Goal: Information Seeking & Learning: Find specific page/section

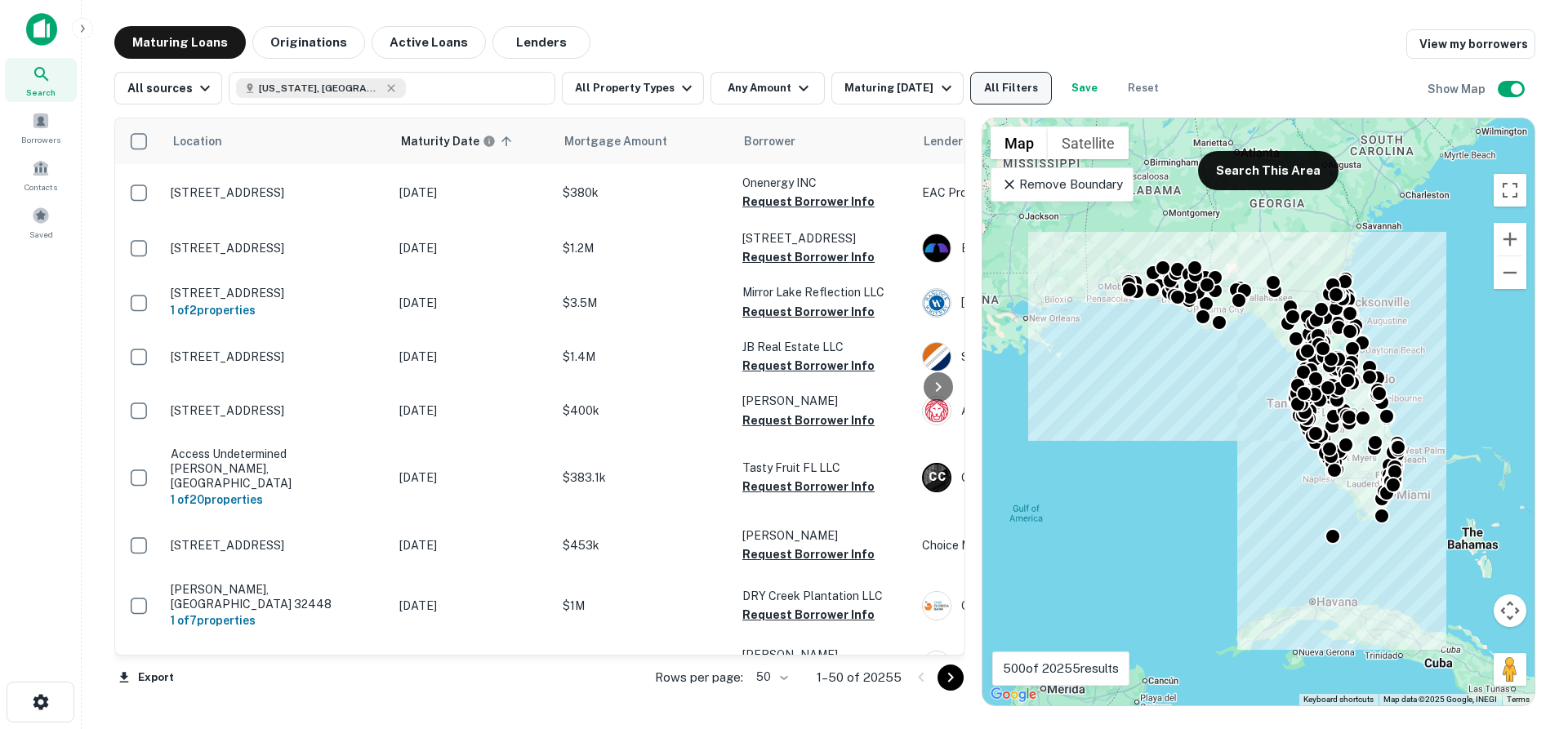
click at [1002, 98] on button "All Filters" at bounding box center [1010, 88] width 81 height 33
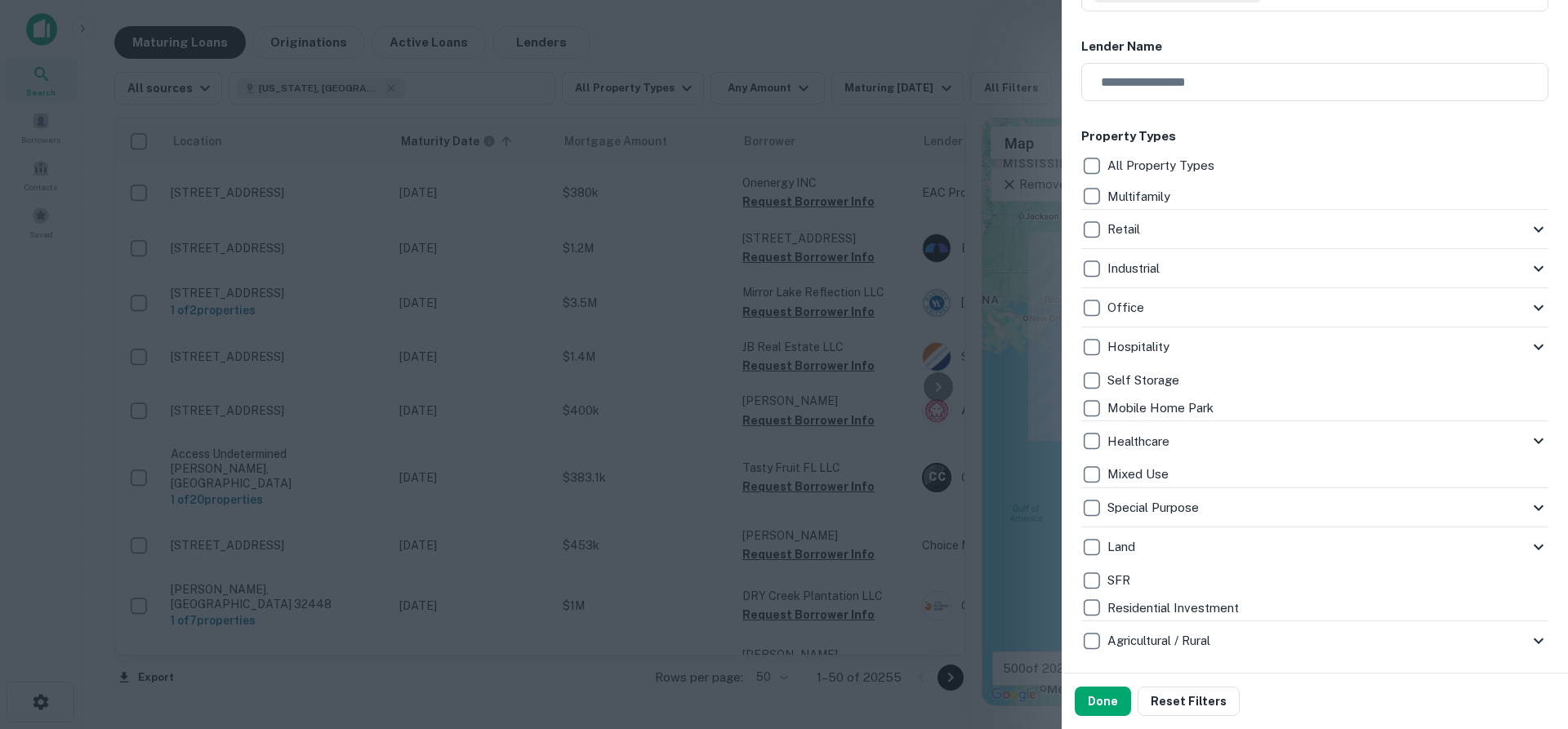
scroll to position [245, 0]
click at [1103, 705] on button "Done" at bounding box center [1102, 701] width 56 height 29
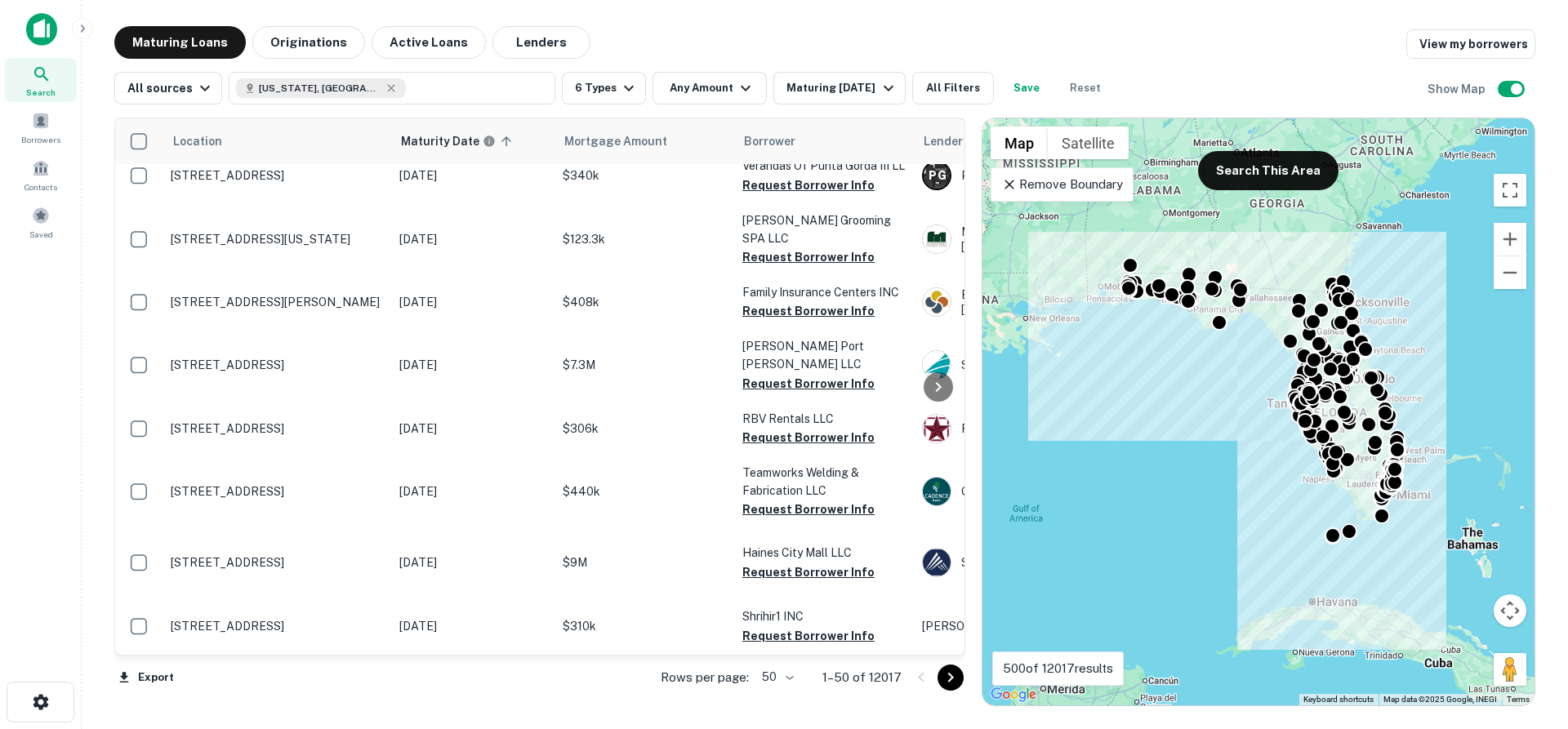
scroll to position [2680, 0]
click at [958, 685] on icon "Go to next page" at bounding box center [950, 678] width 19 height 19
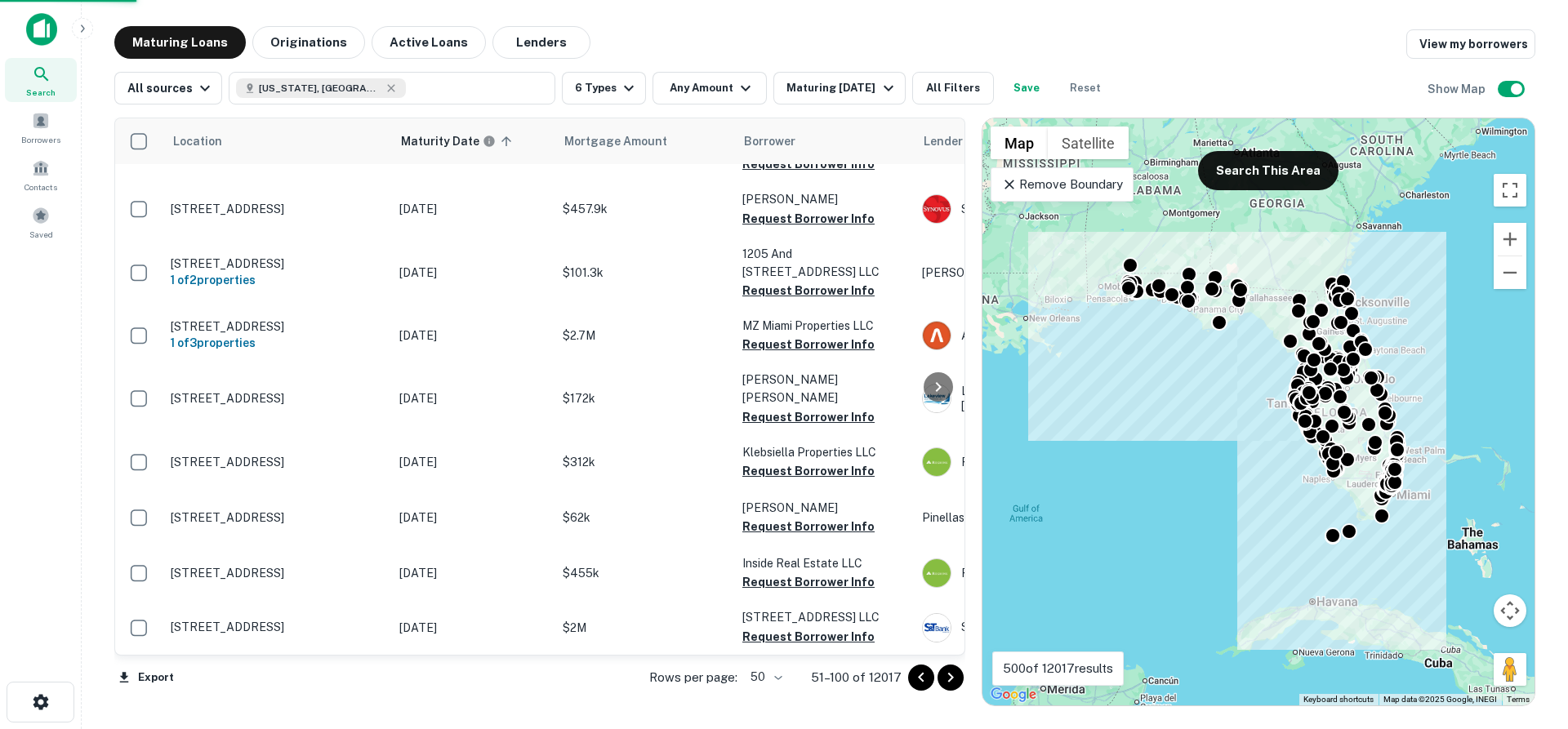
scroll to position [2581, 0]
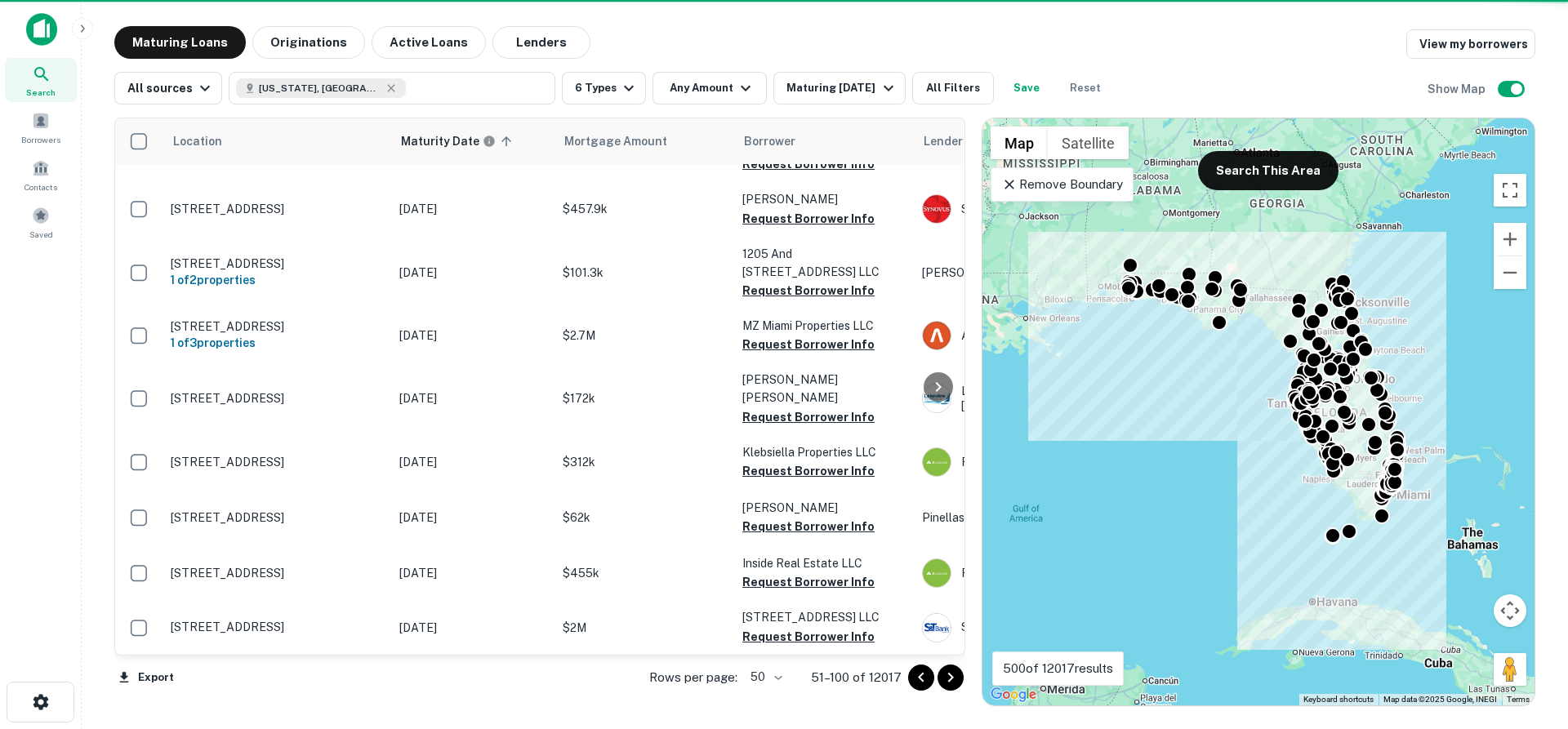
click at [958, 685] on icon "Go to next page" at bounding box center [950, 678] width 19 height 19
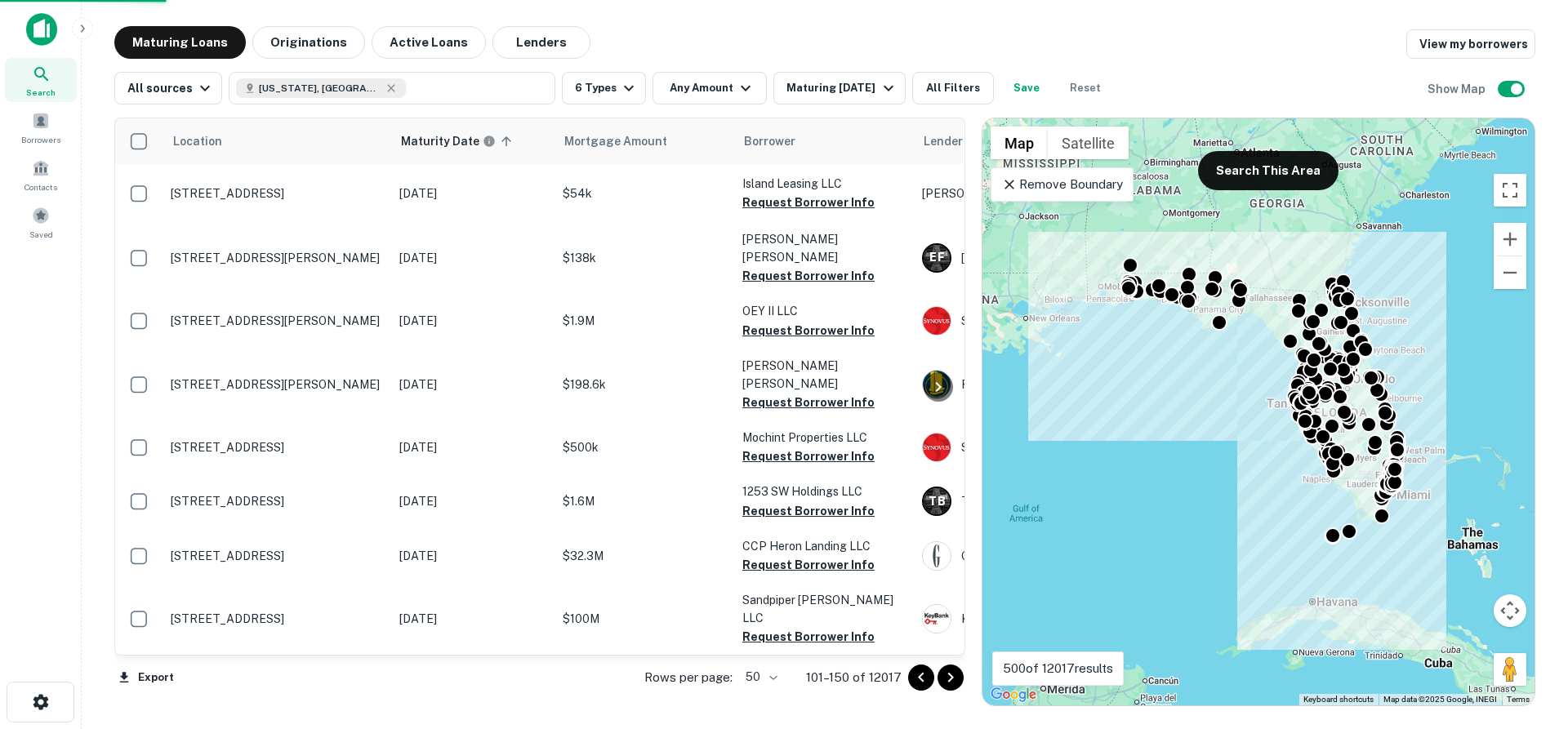
scroll to position [2408, 0]
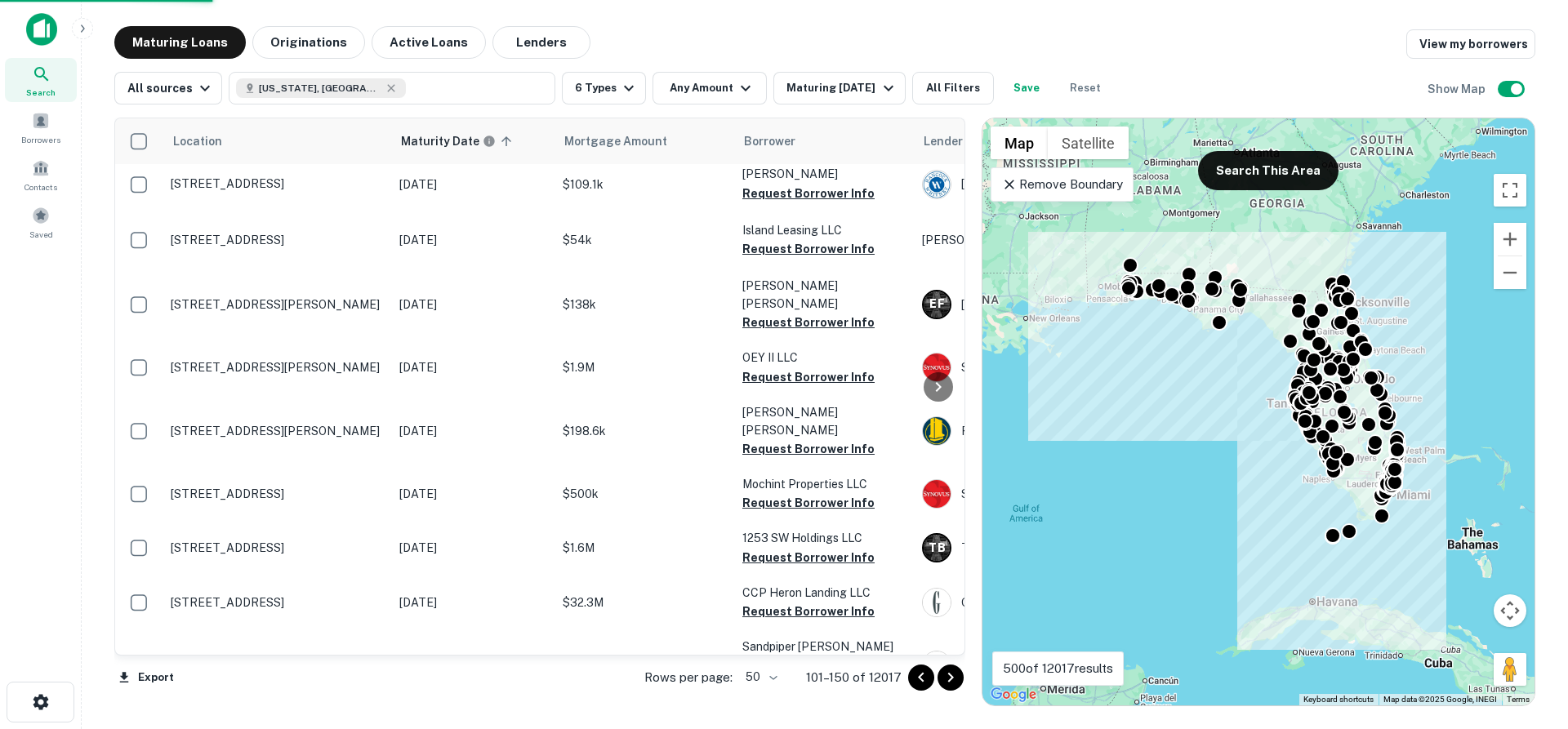
click at [958, 685] on icon "Go to next page" at bounding box center [950, 678] width 19 height 19
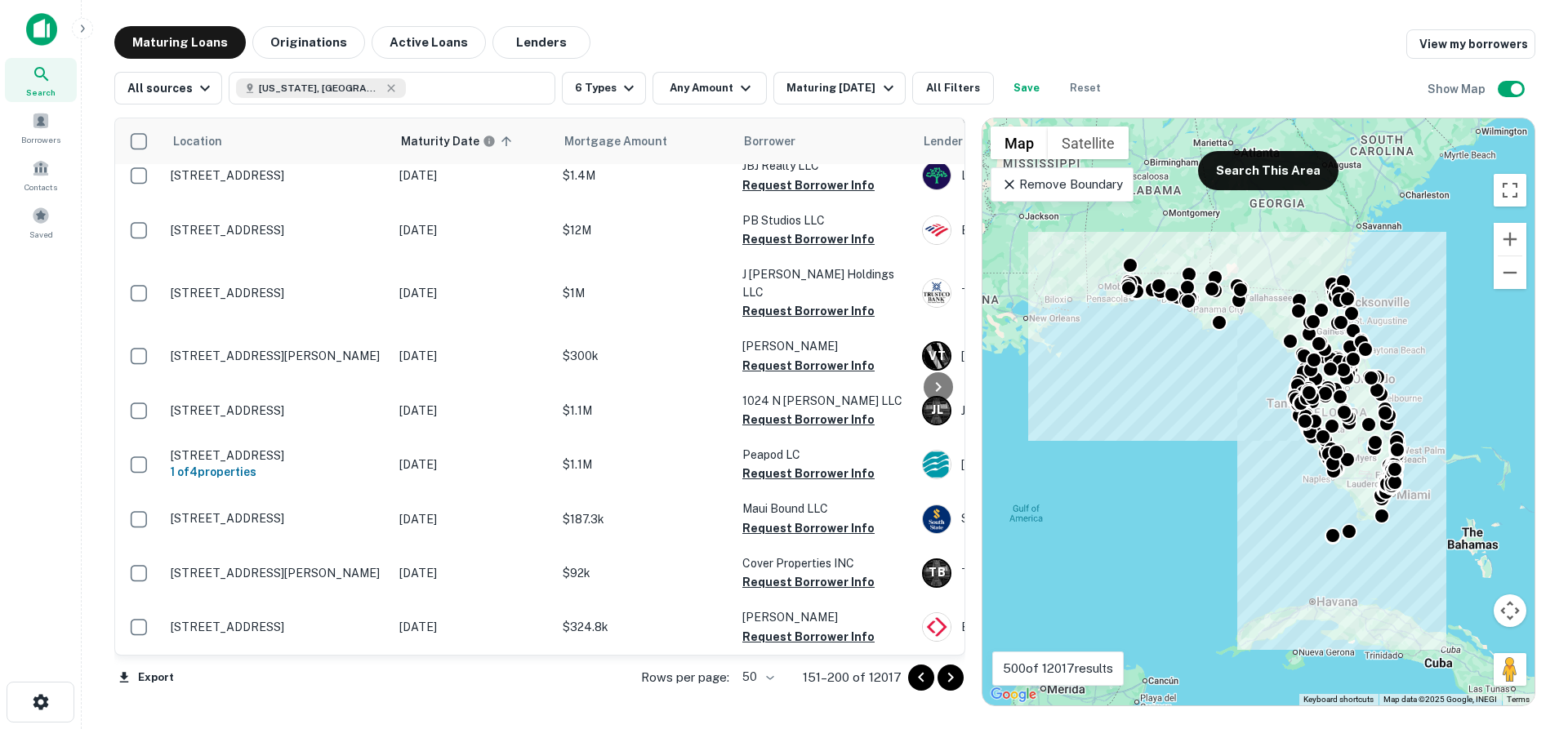
scroll to position [2671, 0]
click at [948, 675] on icon "Go to next page" at bounding box center [950, 678] width 19 height 19
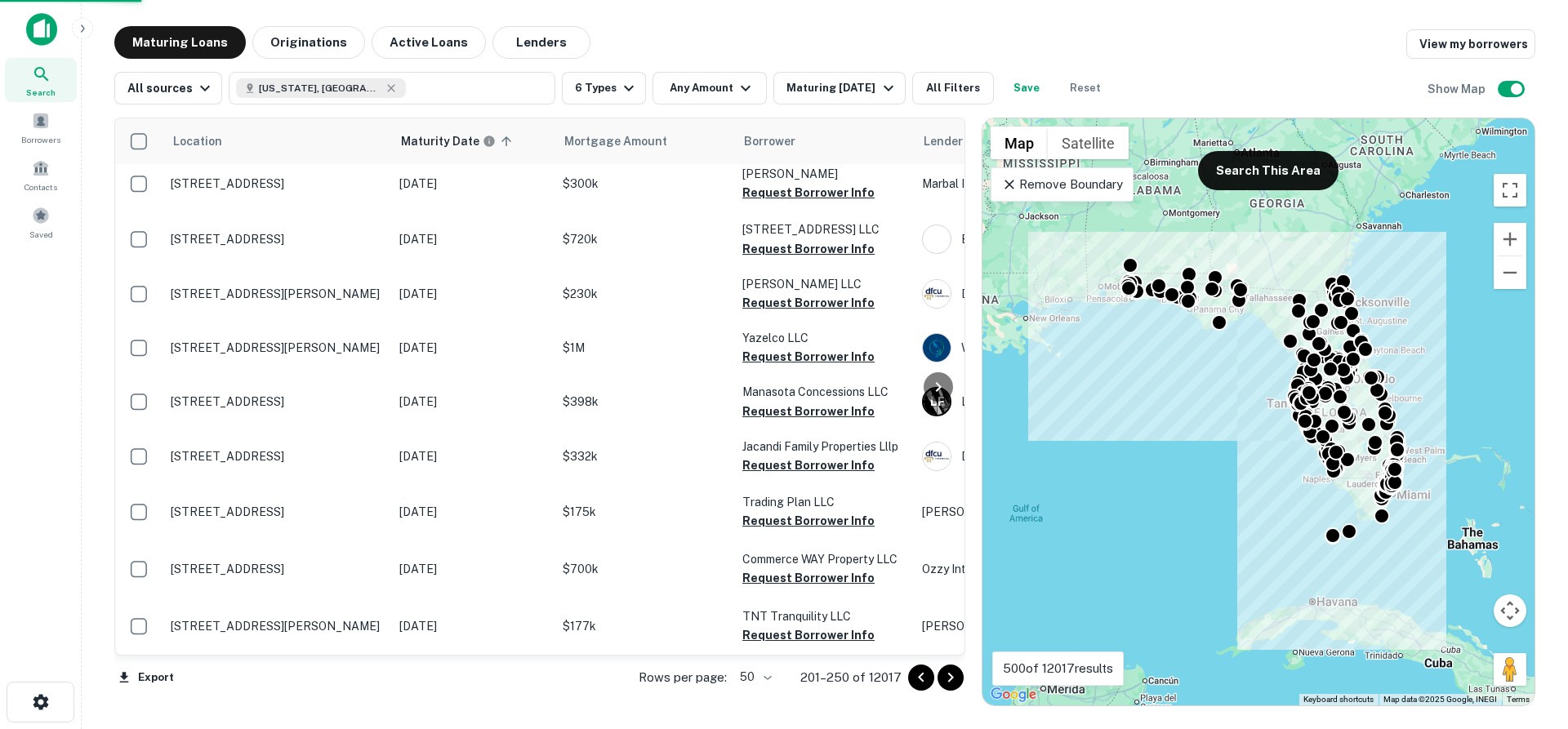
scroll to position [2598, 0]
click at [948, 677] on icon "Go to next page" at bounding box center [950, 678] width 19 height 19
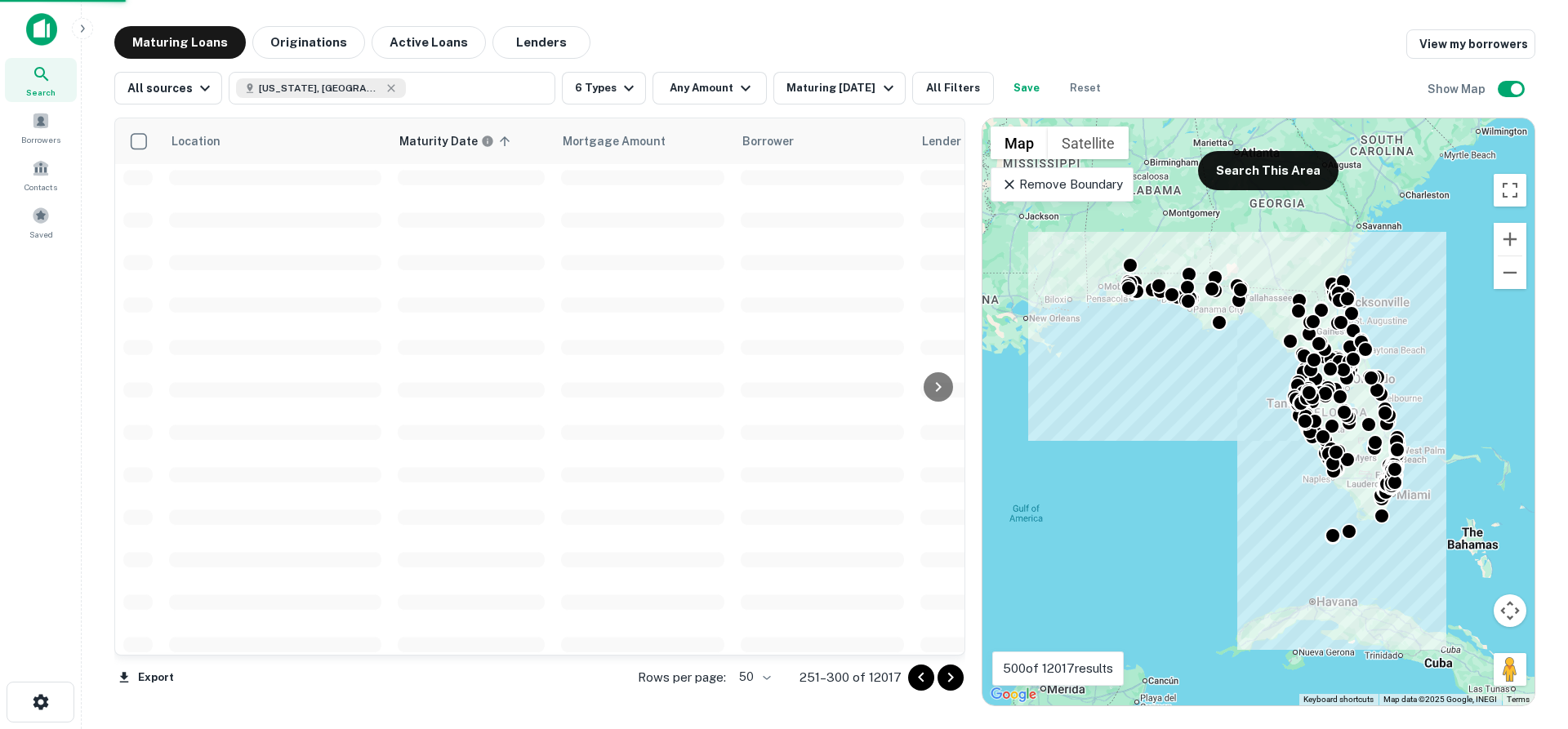
scroll to position [2680, 0]
click at [948, 677] on icon "Go to next page" at bounding box center [950, 678] width 19 height 19
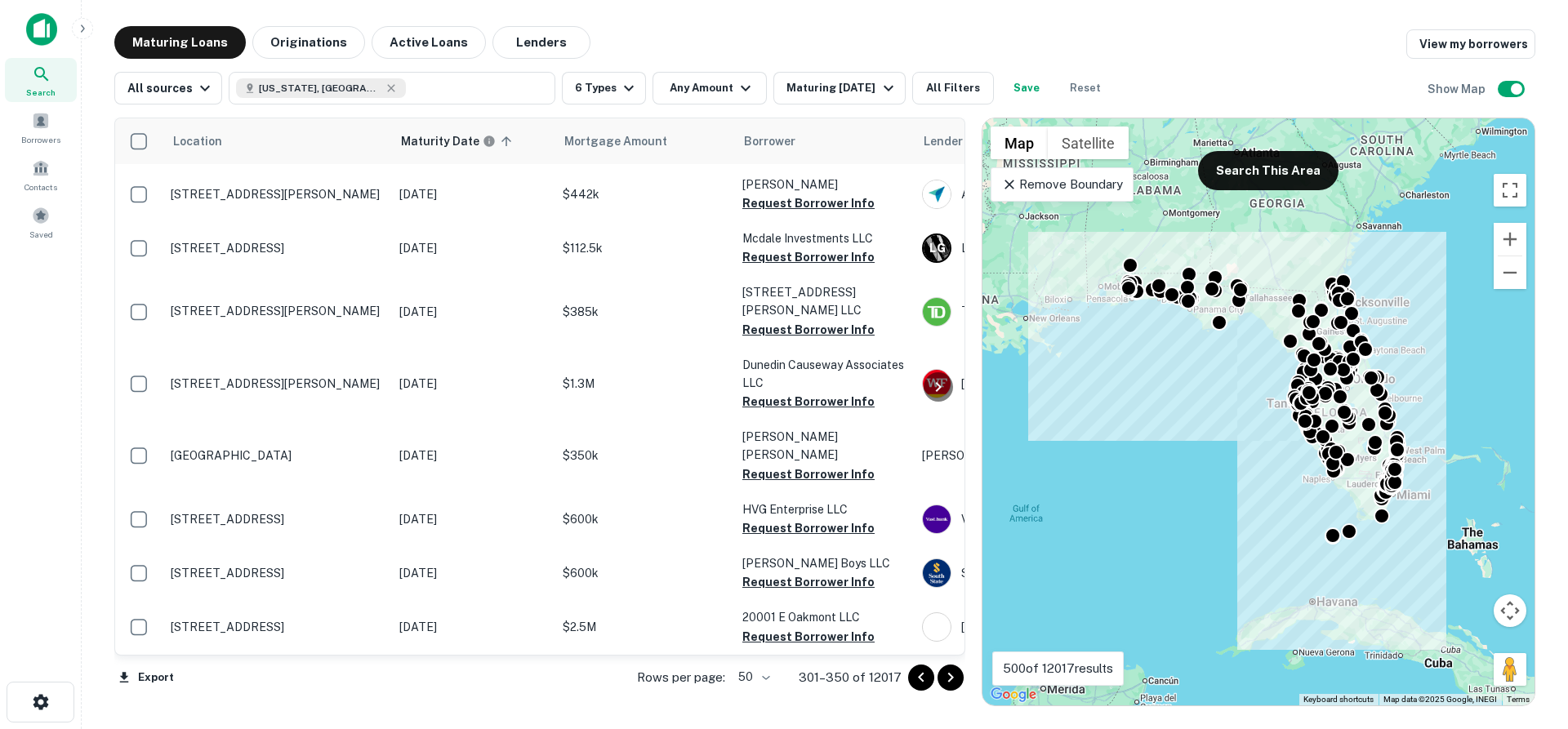
scroll to position [2667, 0]
click at [950, 681] on icon "Go to next page" at bounding box center [951, 678] width 6 height 10
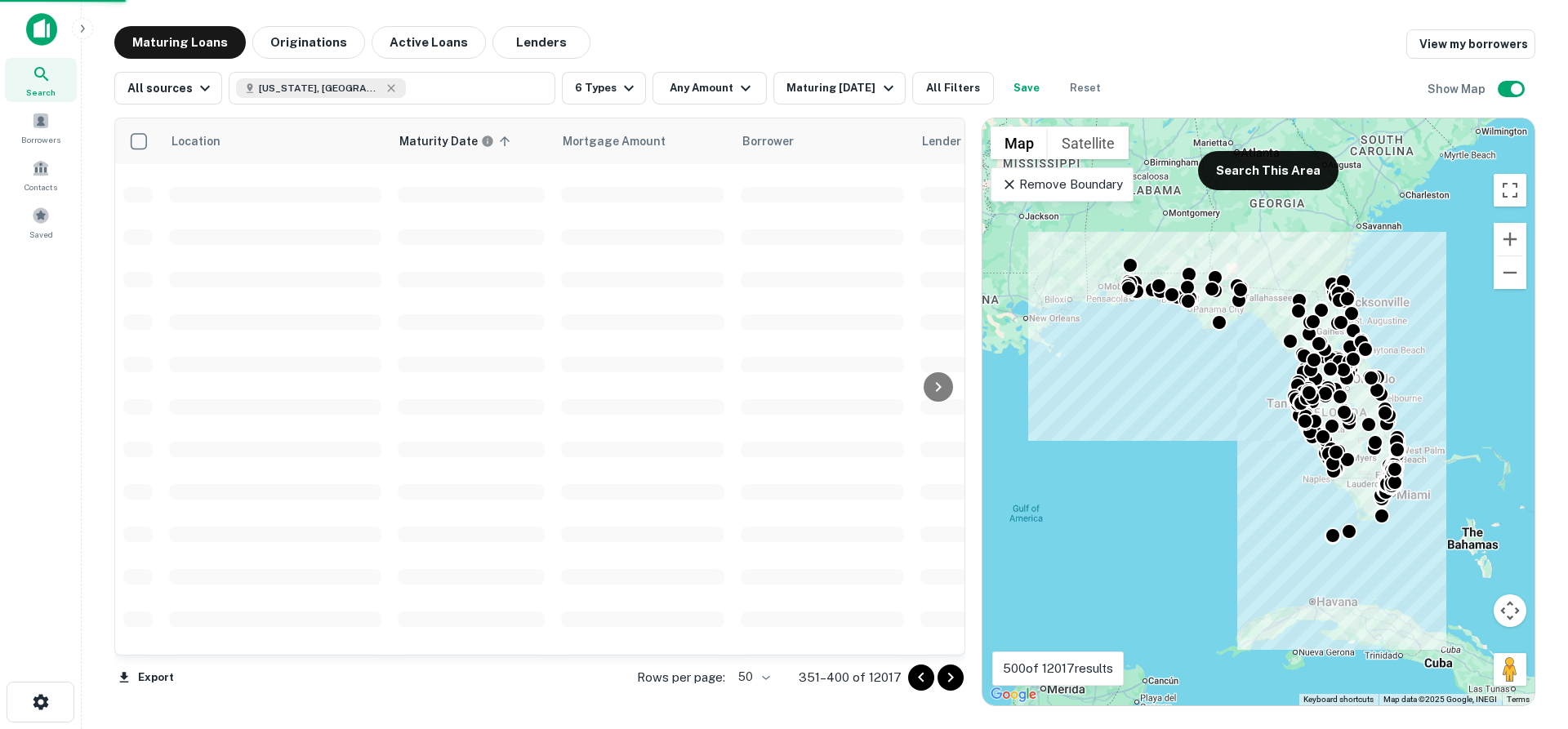
scroll to position [2680, 0]
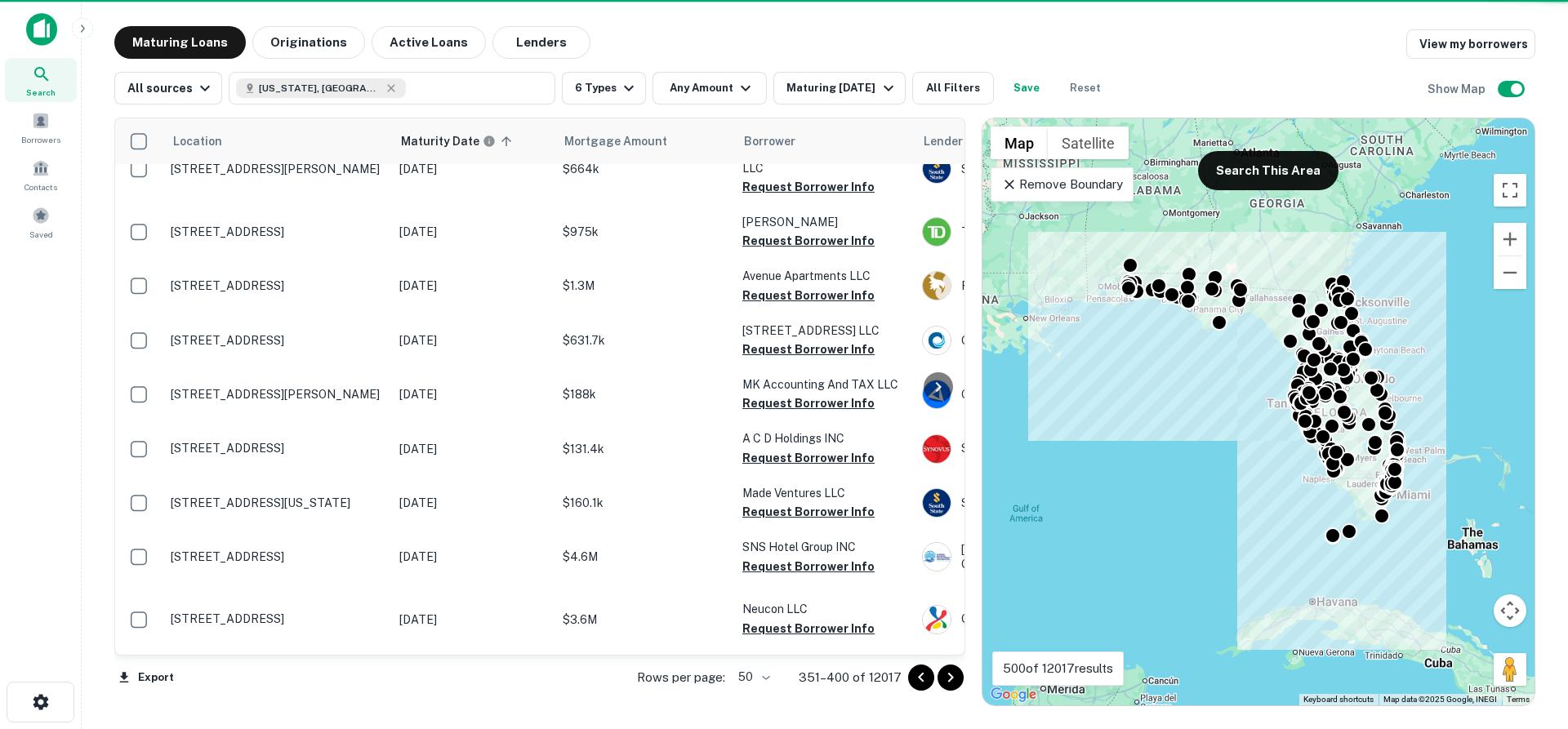
click at [950, 681] on icon "Go to next page" at bounding box center [951, 678] width 6 height 10
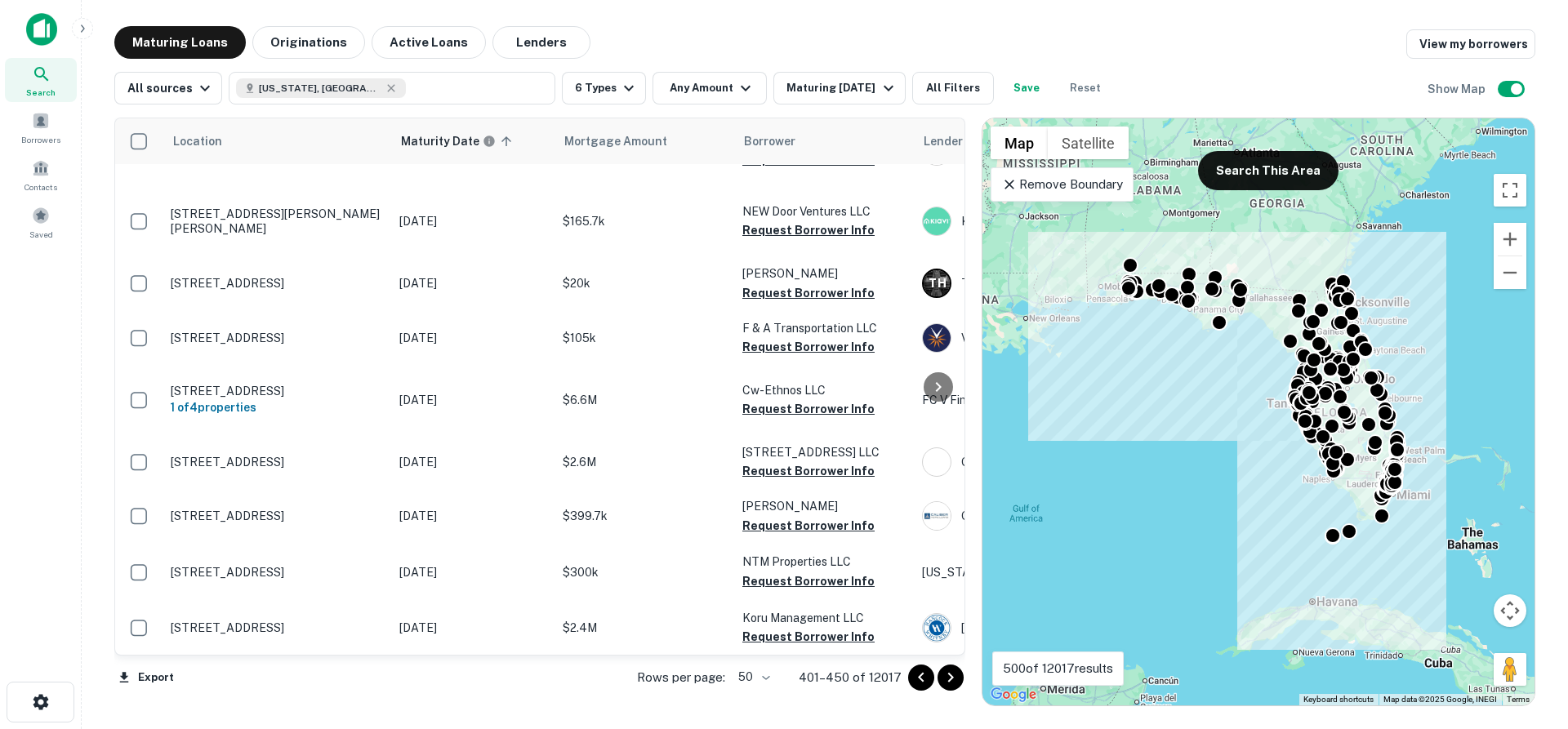
scroll to position [2559, 0]
click at [959, 683] on icon "Go to next page" at bounding box center [950, 678] width 19 height 19
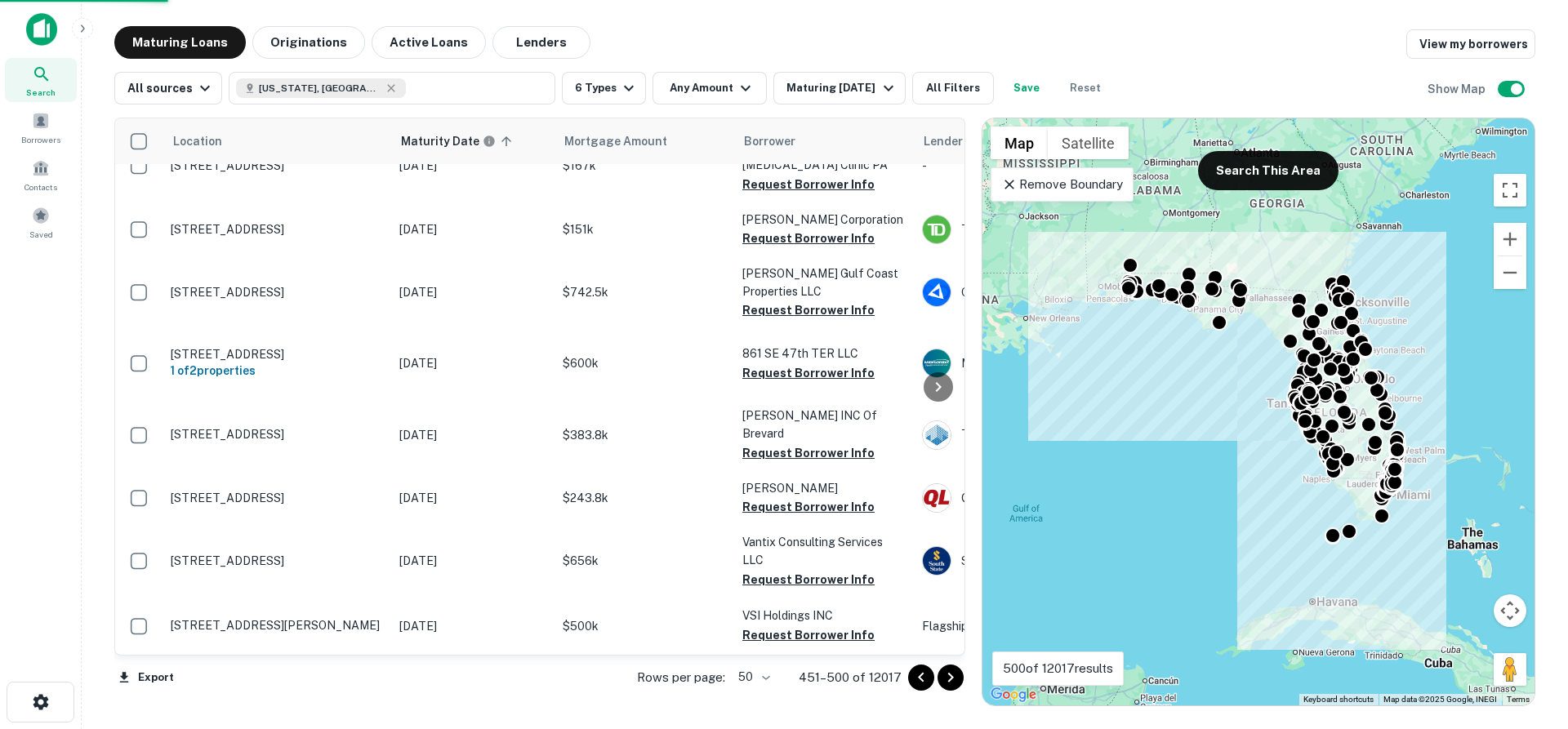
scroll to position [2514, 0]
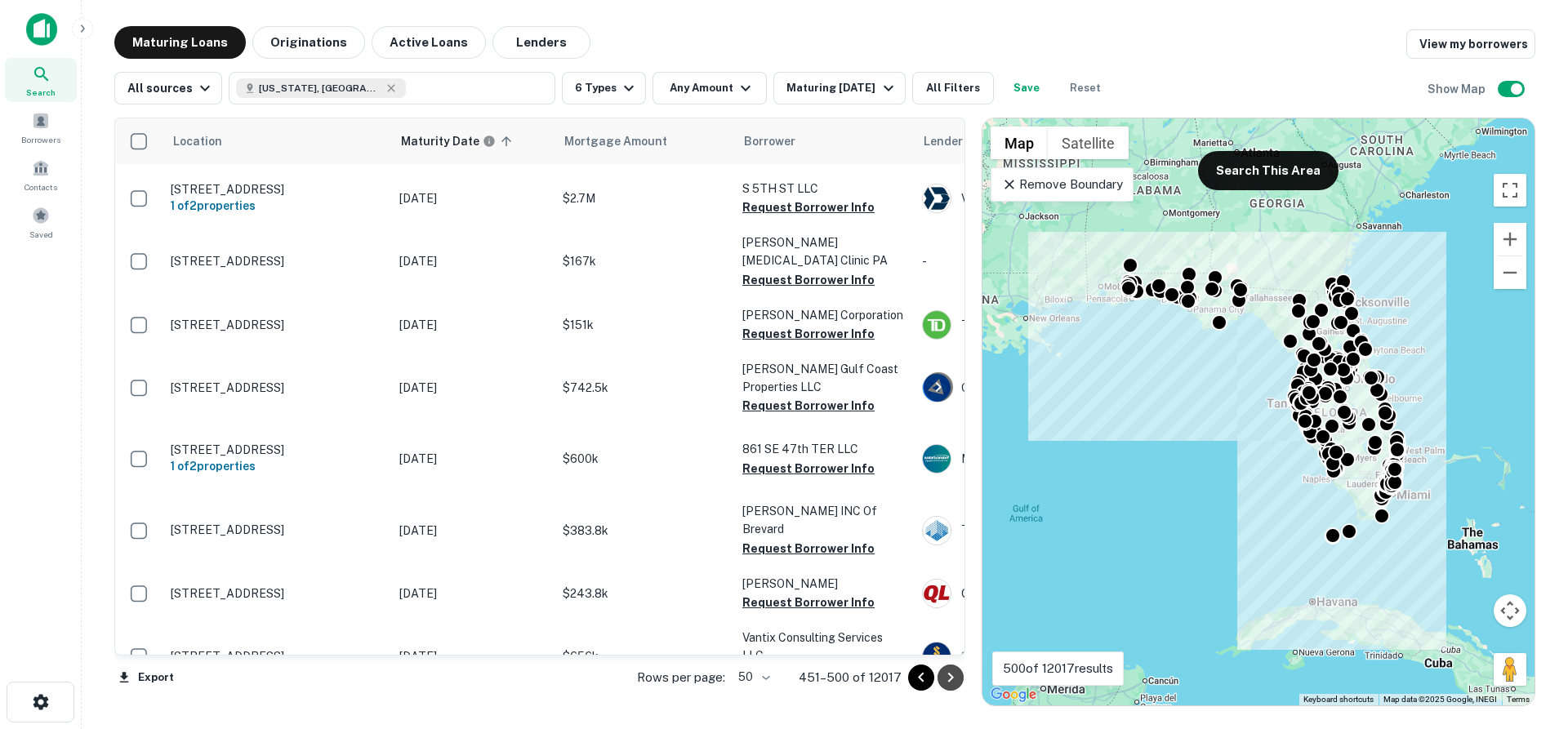
click at [957, 681] on icon "Go to next page" at bounding box center [950, 678] width 19 height 19
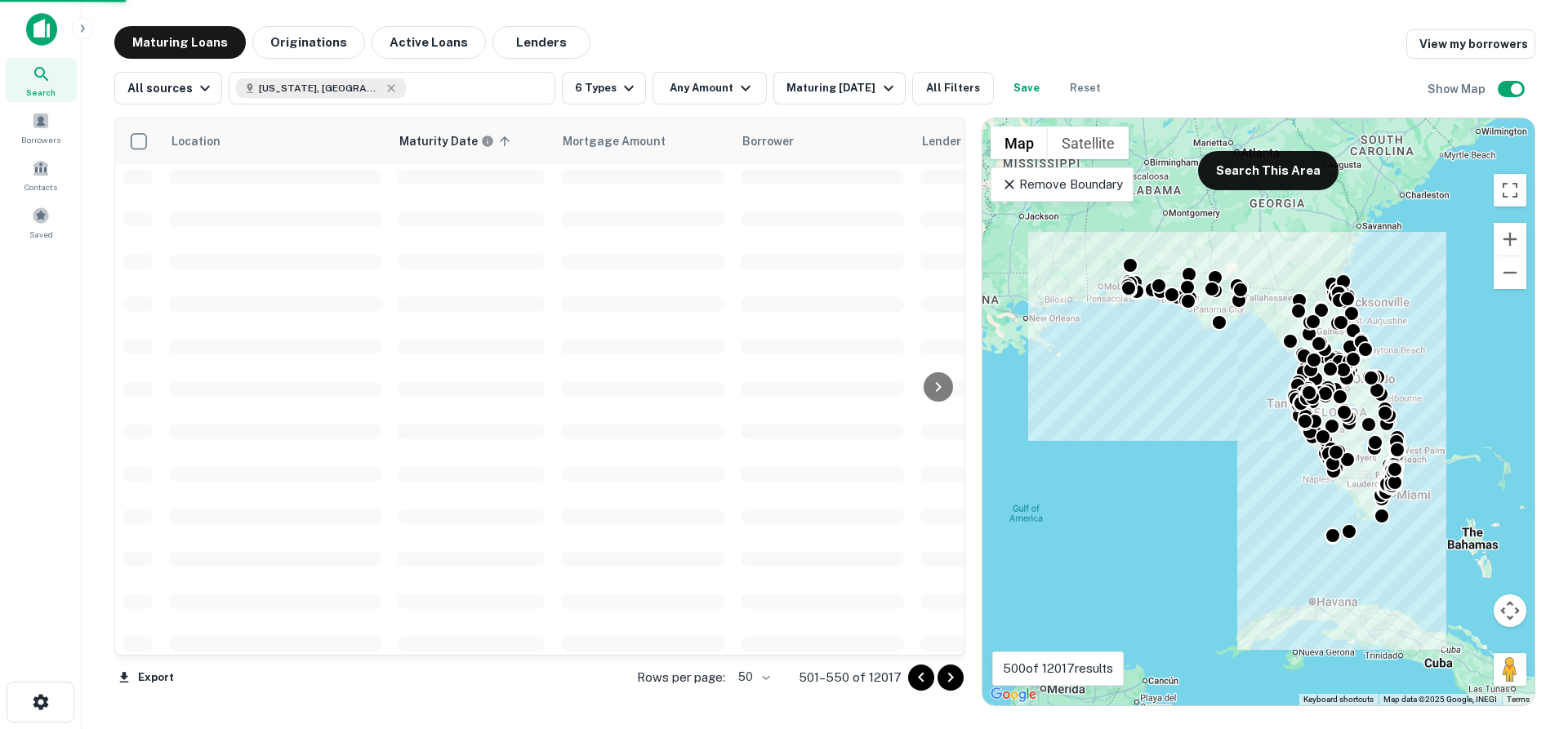
scroll to position [2680, 0]
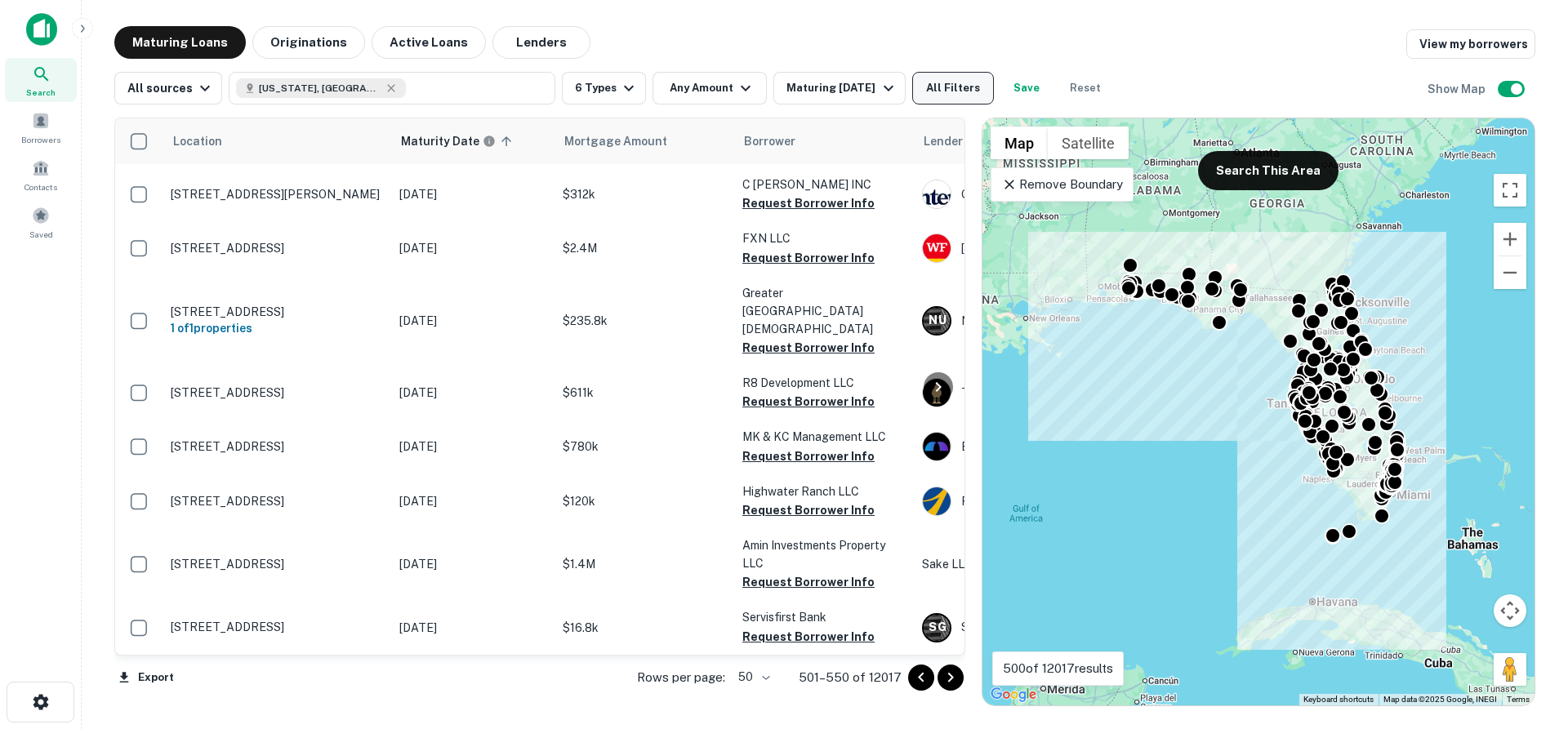
click at [944, 86] on button "All Filters" at bounding box center [952, 88] width 81 height 33
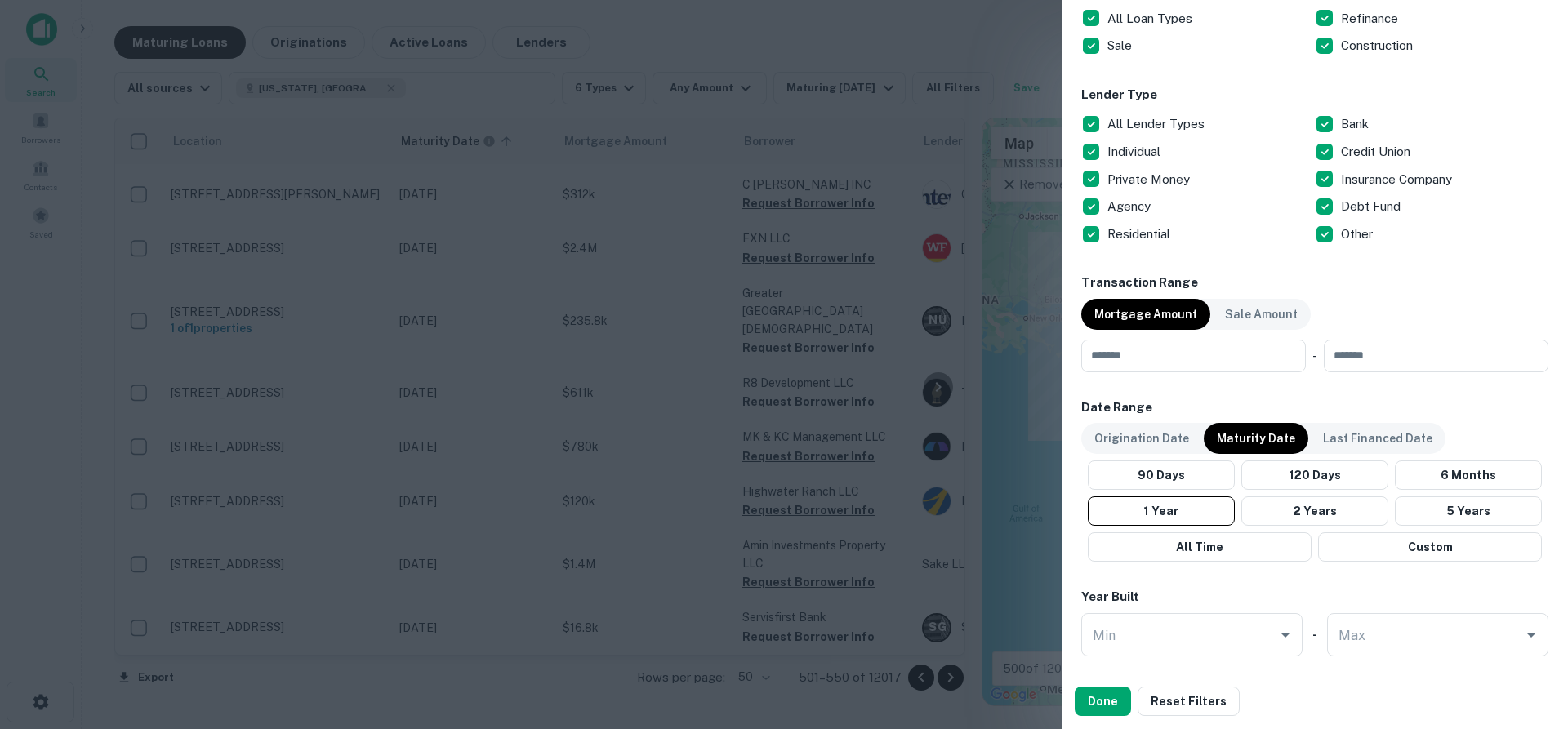
scroll to position [980, 0]
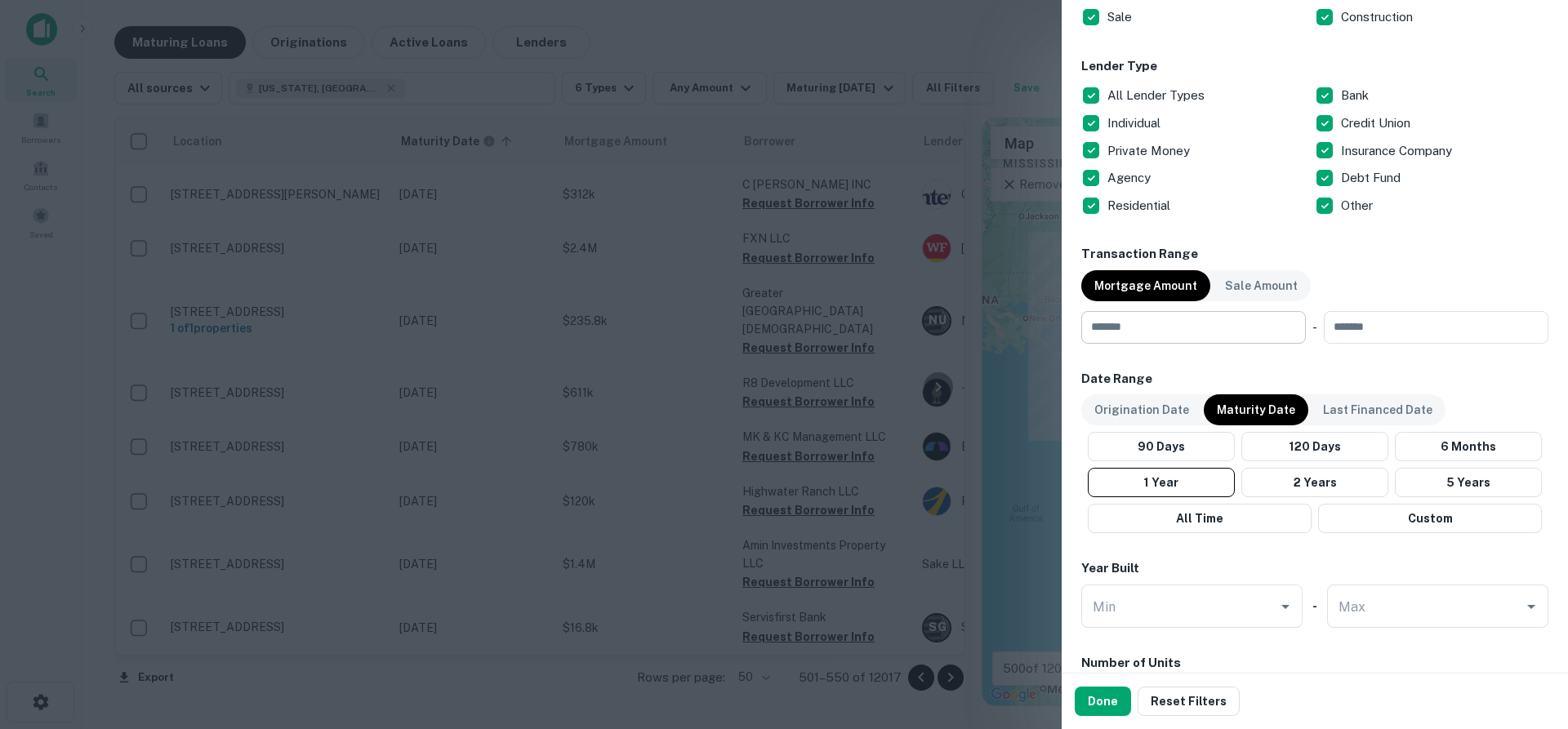
click at [1170, 336] on input "number" at bounding box center [1187, 328] width 213 height 33
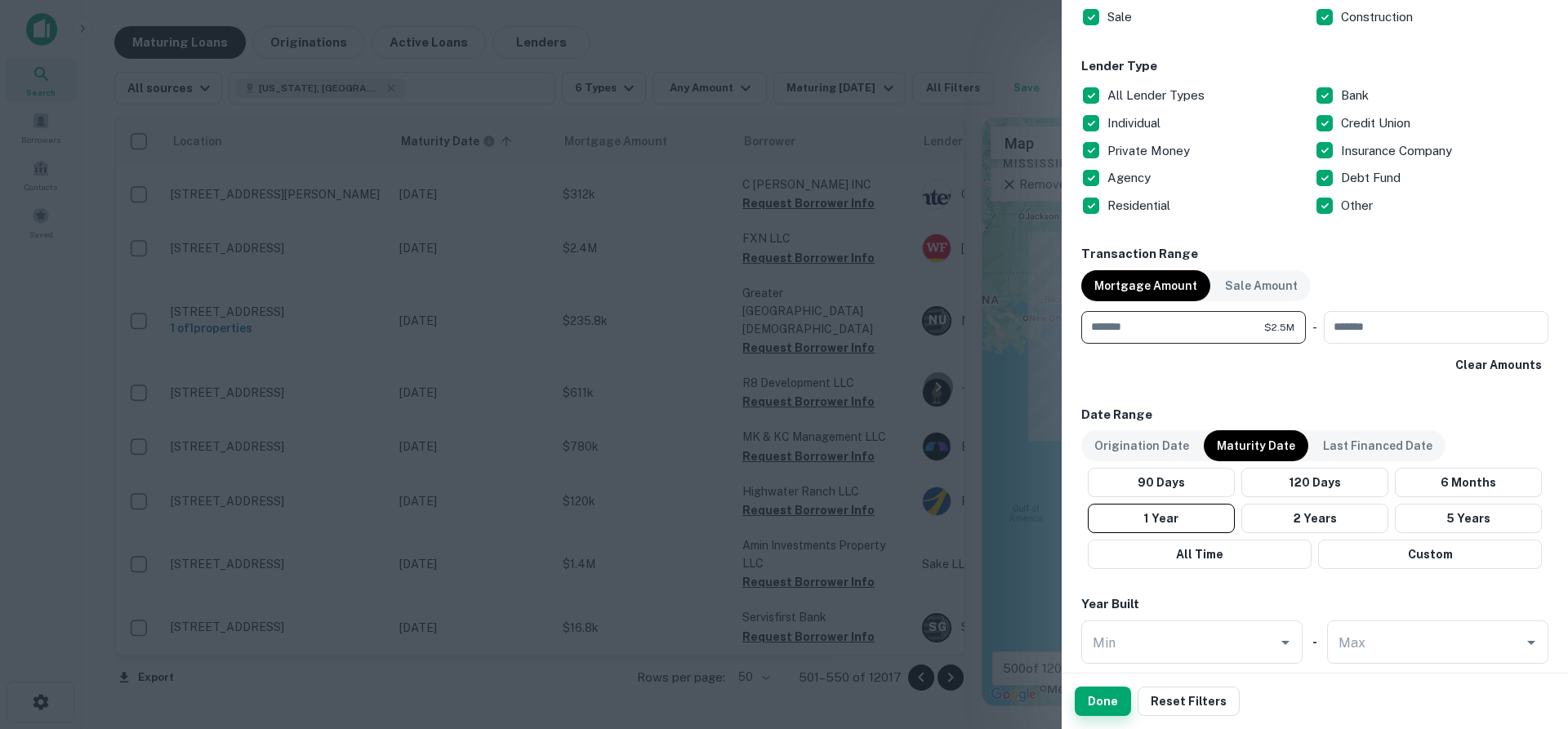
type input "*******"
click at [1107, 708] on button "Done" at bounding box center [1102, 701] width 56 height 29
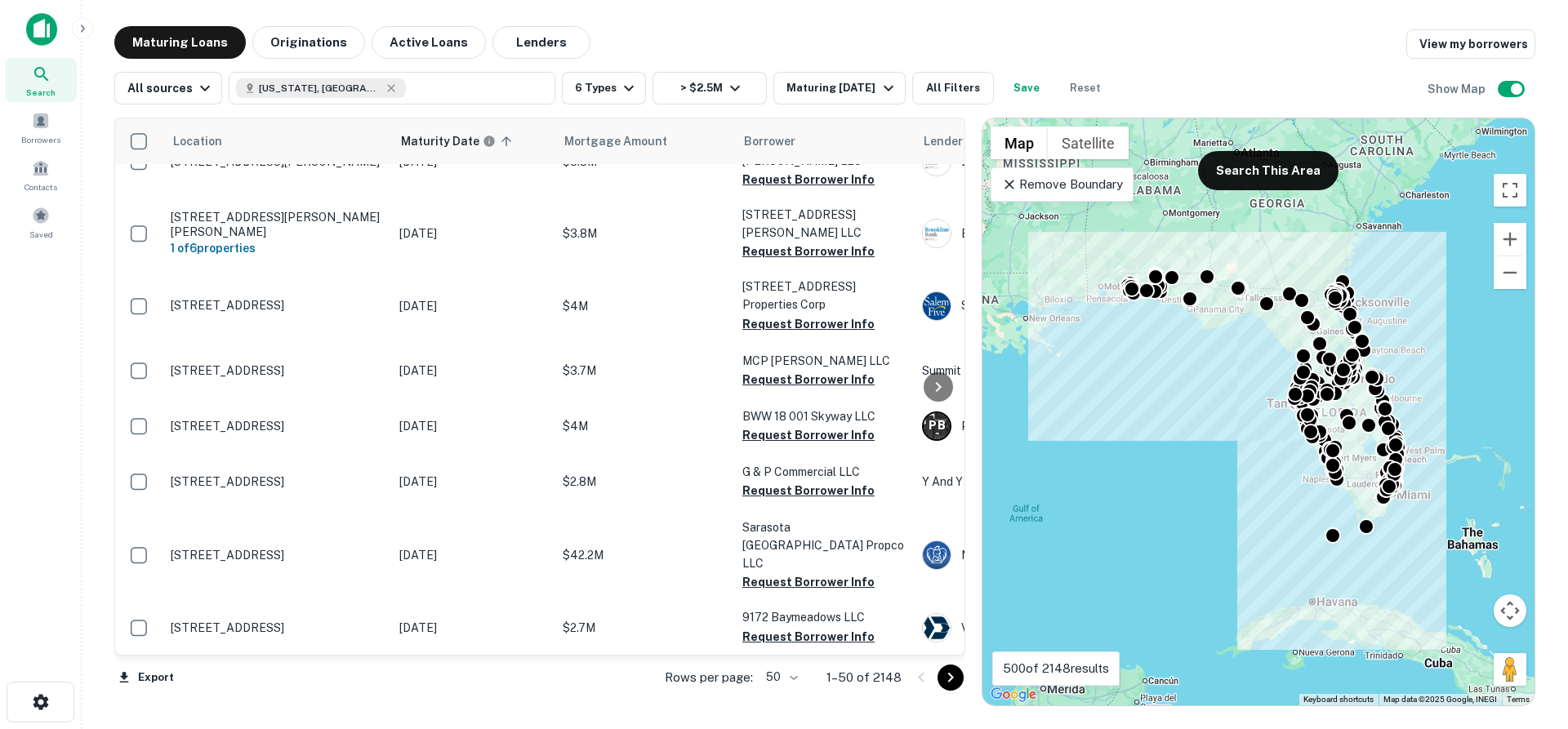
click at [953, 675] on icon "Go to next page" at bounding box center [950, 678] width 19 height 19
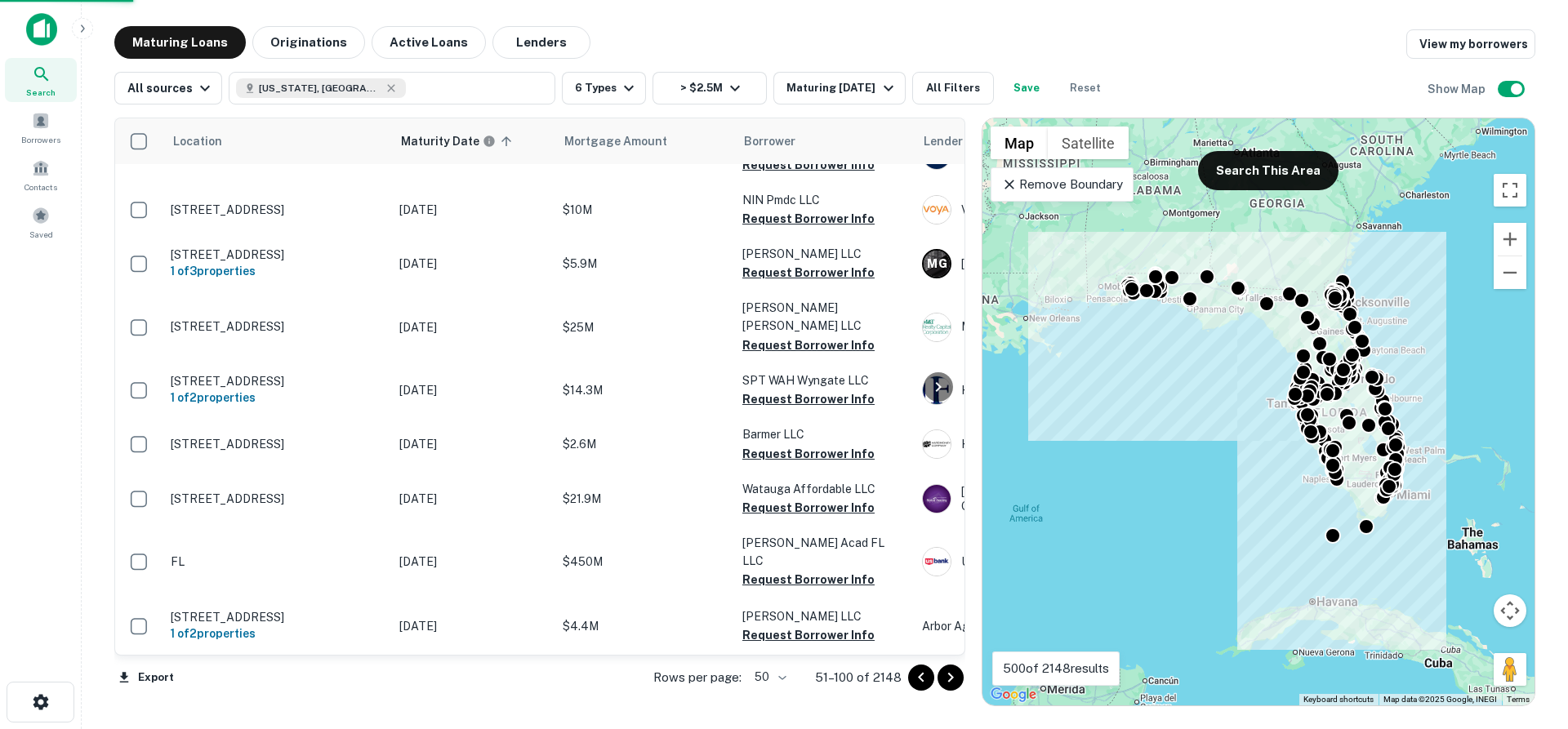
scroll to position [2596, 0]
click at [948, 680] on icon "Go to next page" at bounding box center [950, 678] width 19 height 19
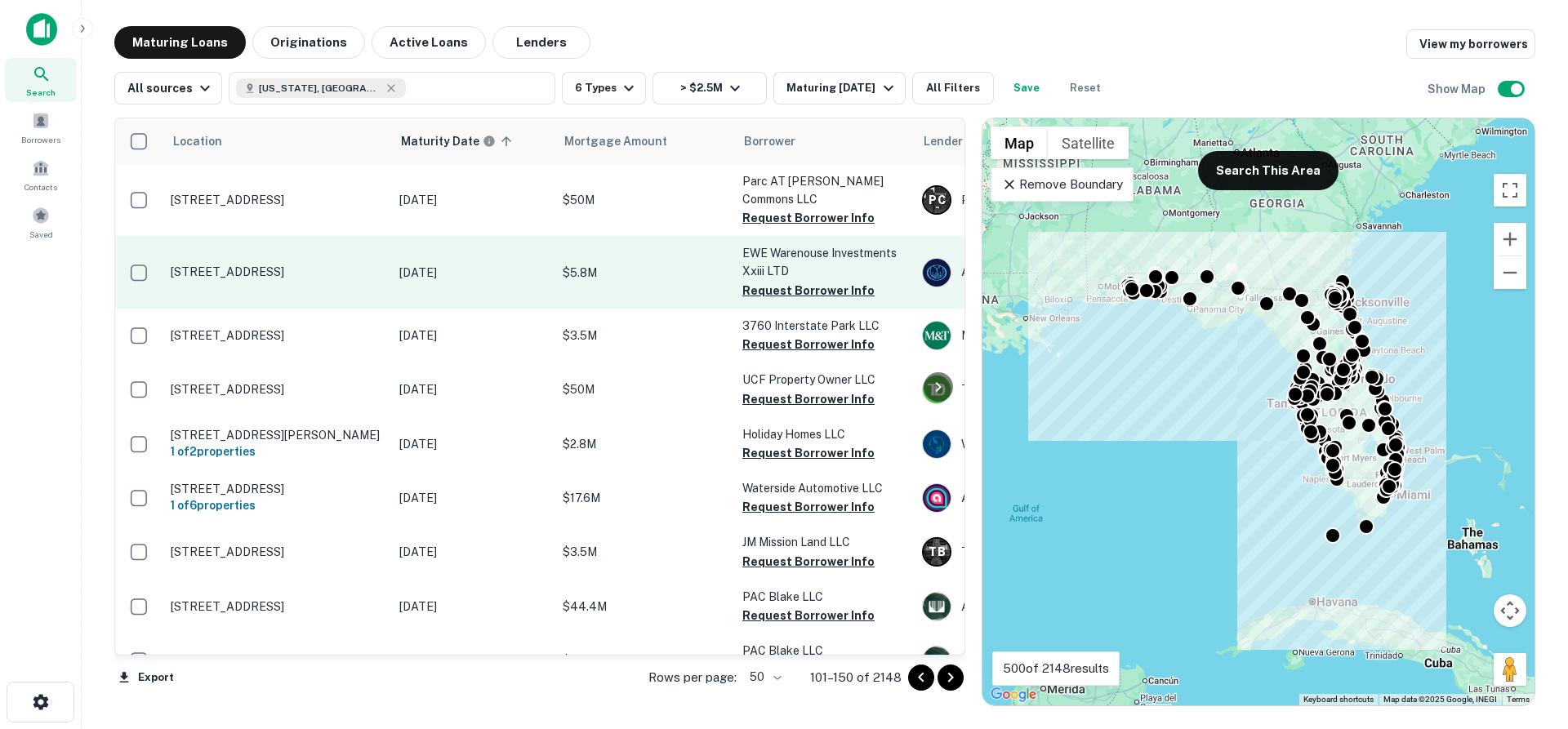
click at [290, 265] on p "[STREET_ADDRESS]" at bounding box center [277, 272] width 213 height 15
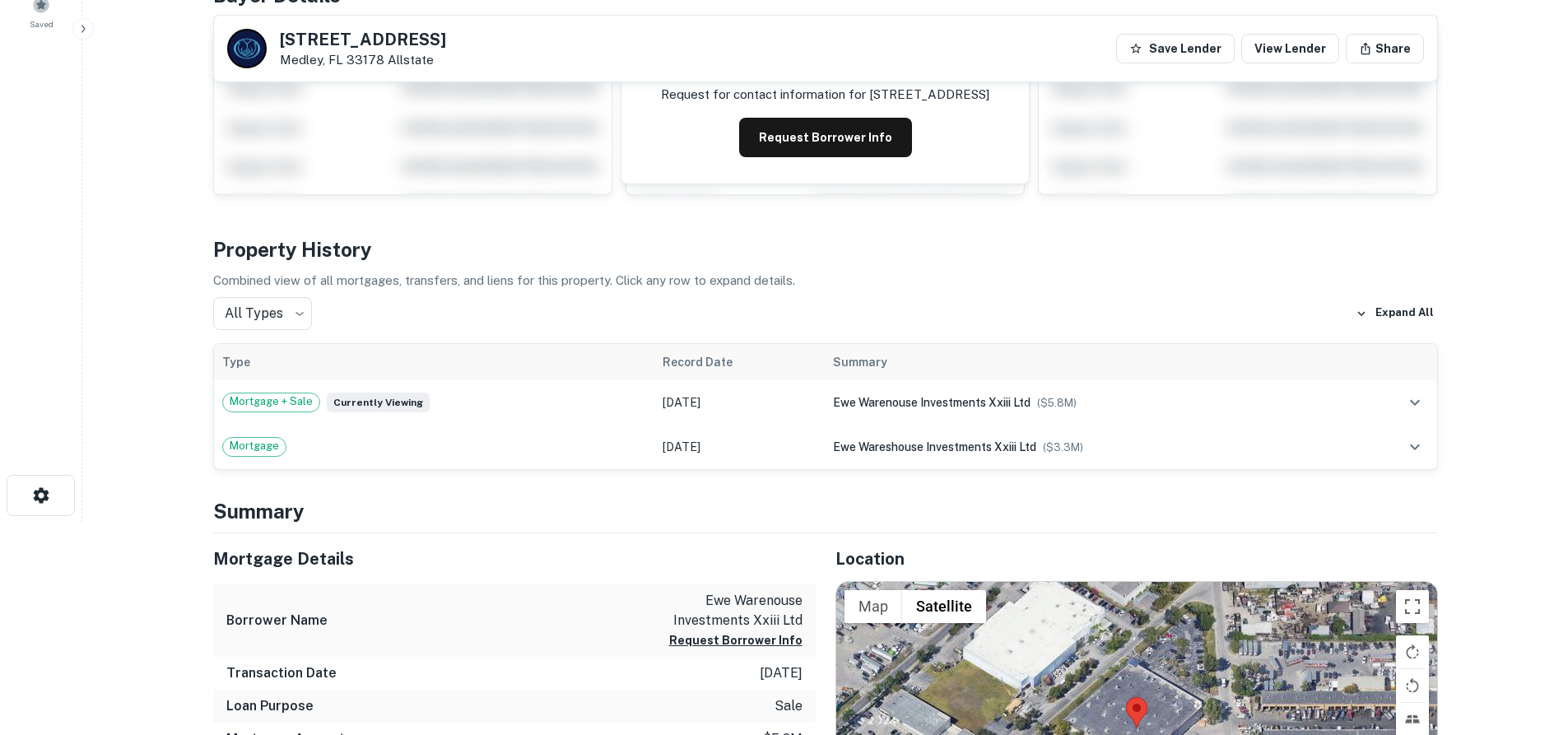
scroll to position [247, 0]
